Goal: Information Seeking & Learning: Check status

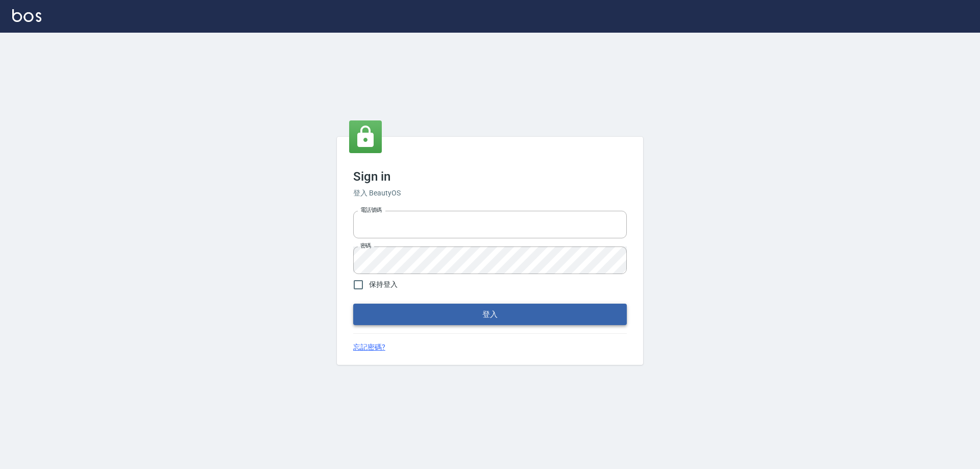
type input "0426657991"
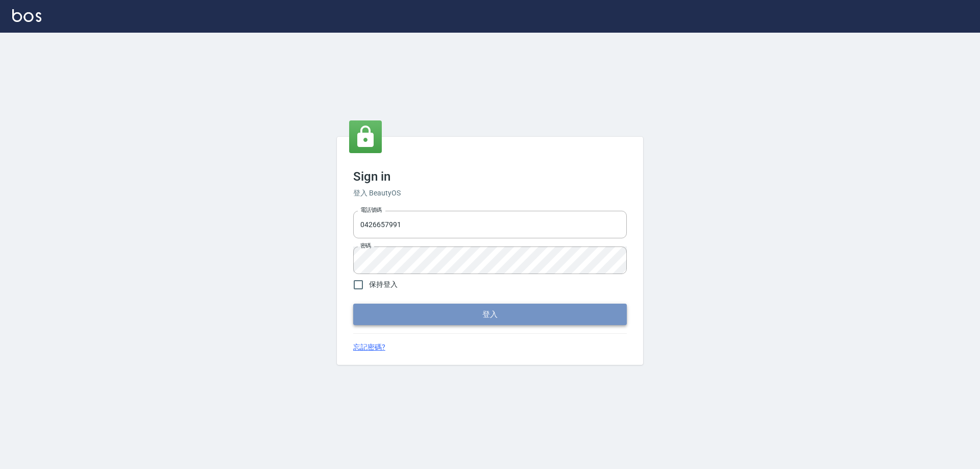
click at [383, 311] on button "登入" at bounding box center [490, 314] width 274 height 21
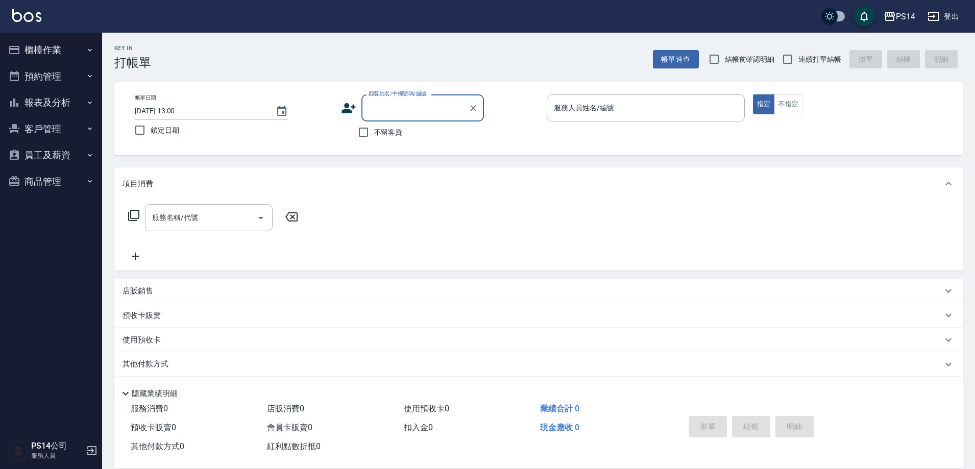
click at [70, 108] on button "報表及分析" at bounding box center [51, 102] width 94 height 27
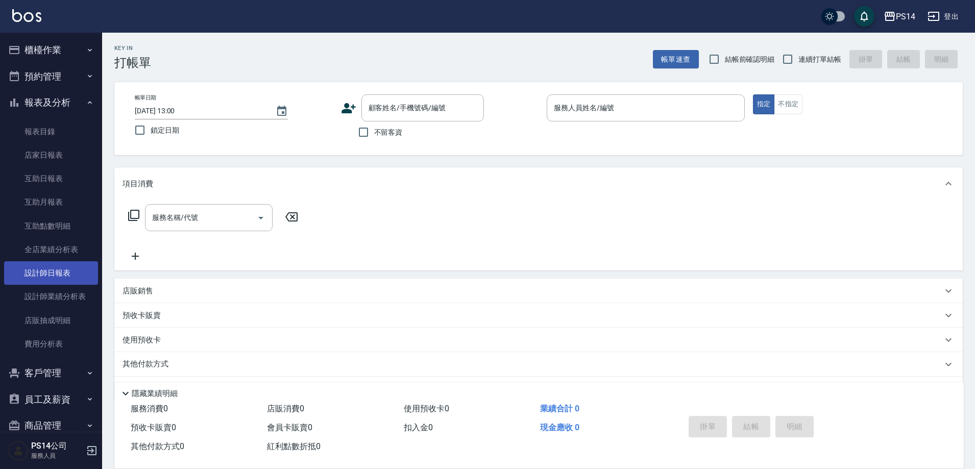
click at [68, 267] on link "設計師日報表" at bounding box center [51, 272] width 94 height 23
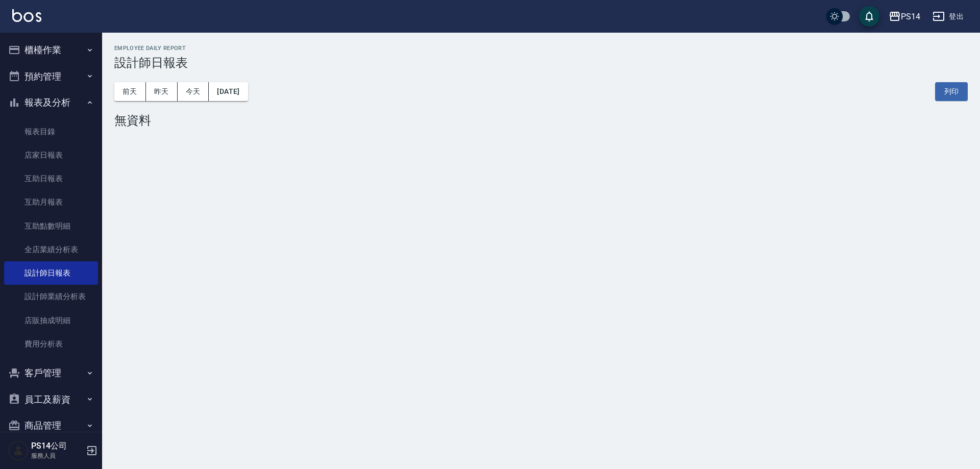
click at [163, 81] on div "[DATE] [DATE] [DATE] [DATE] 列印" at bounding box center [540, 91] width 853 height 43
click at [163, 87] on button "昨天" at bounding box center [162, 91] width 32 height 19
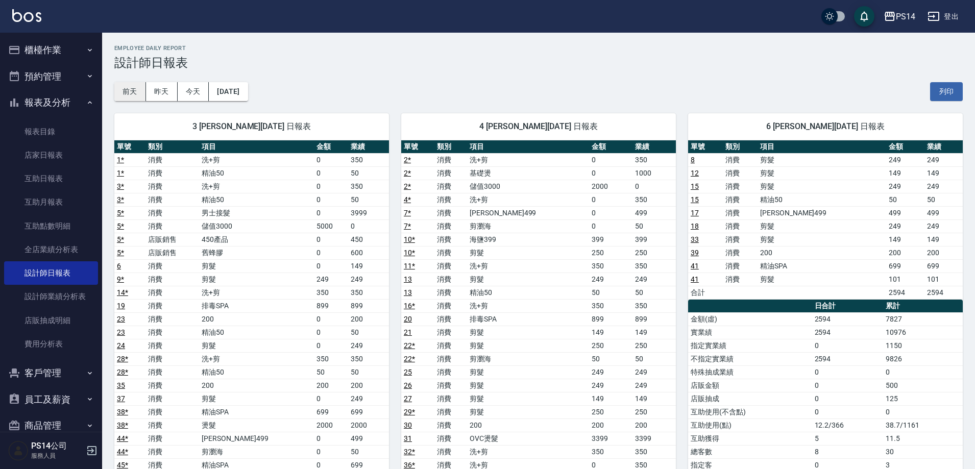
click at [141, 96] on button "前天" at bounding box center [130, 91] width 32 height 19
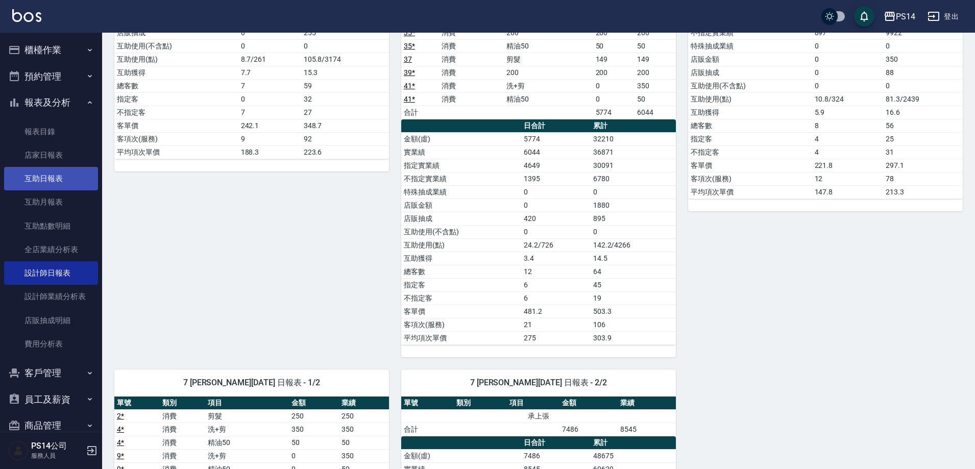
scroll to position [347, 0]
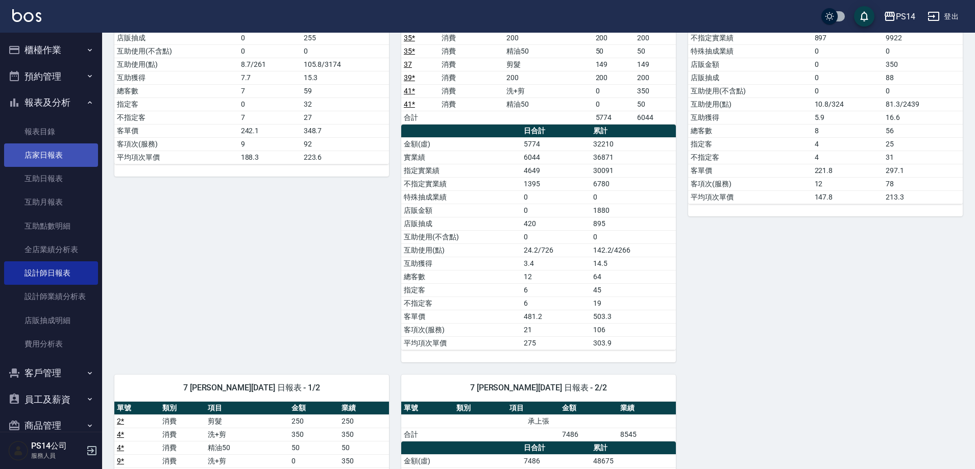
click at [61, 158] on link "店家日報表" at bounding box center [51, 154] width 94 height 23
